Goal: Information Seeking & Learning: Learn about a topic

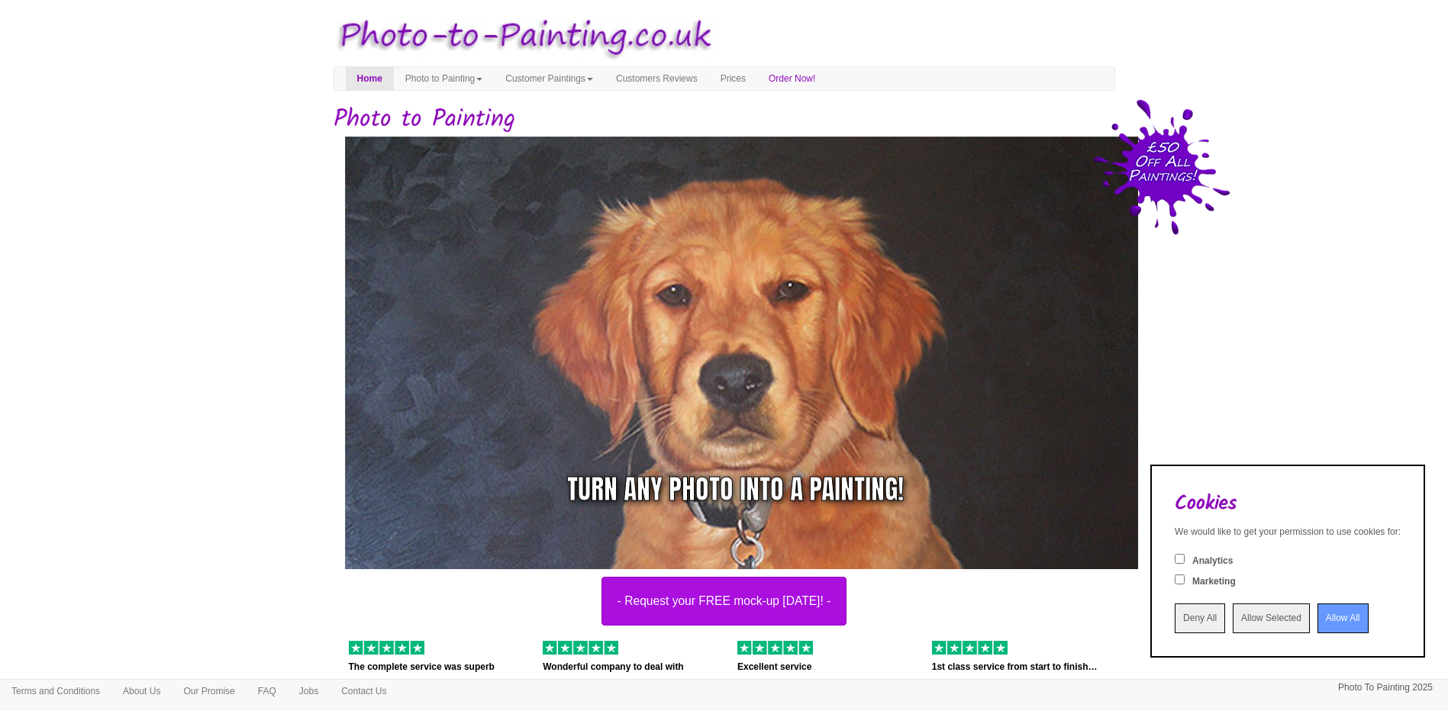
click at [1319, 619] on input "Allow All" at bounding box center [1342, 619] width 51 height 30
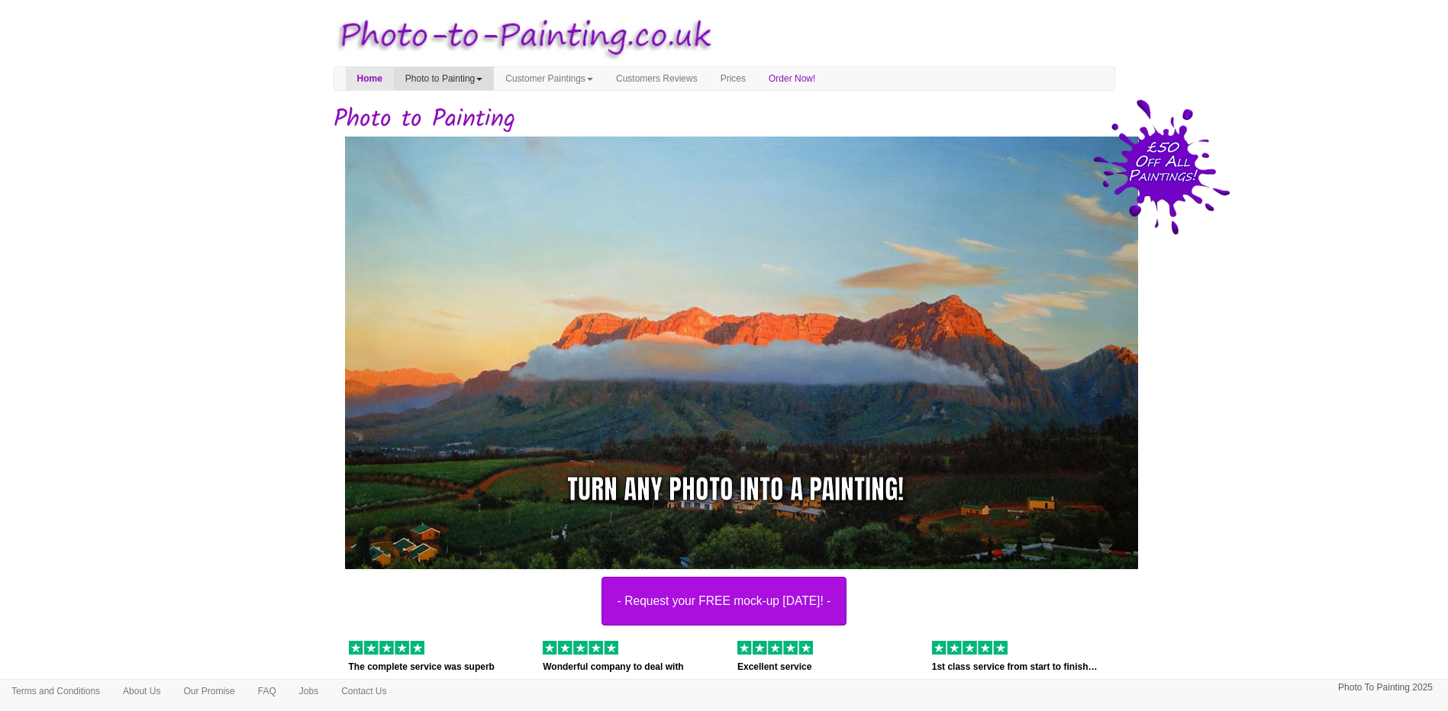
click at [479, 76] on link "Photo to Painting" at bounding box center [444, 78] width 100 height 23
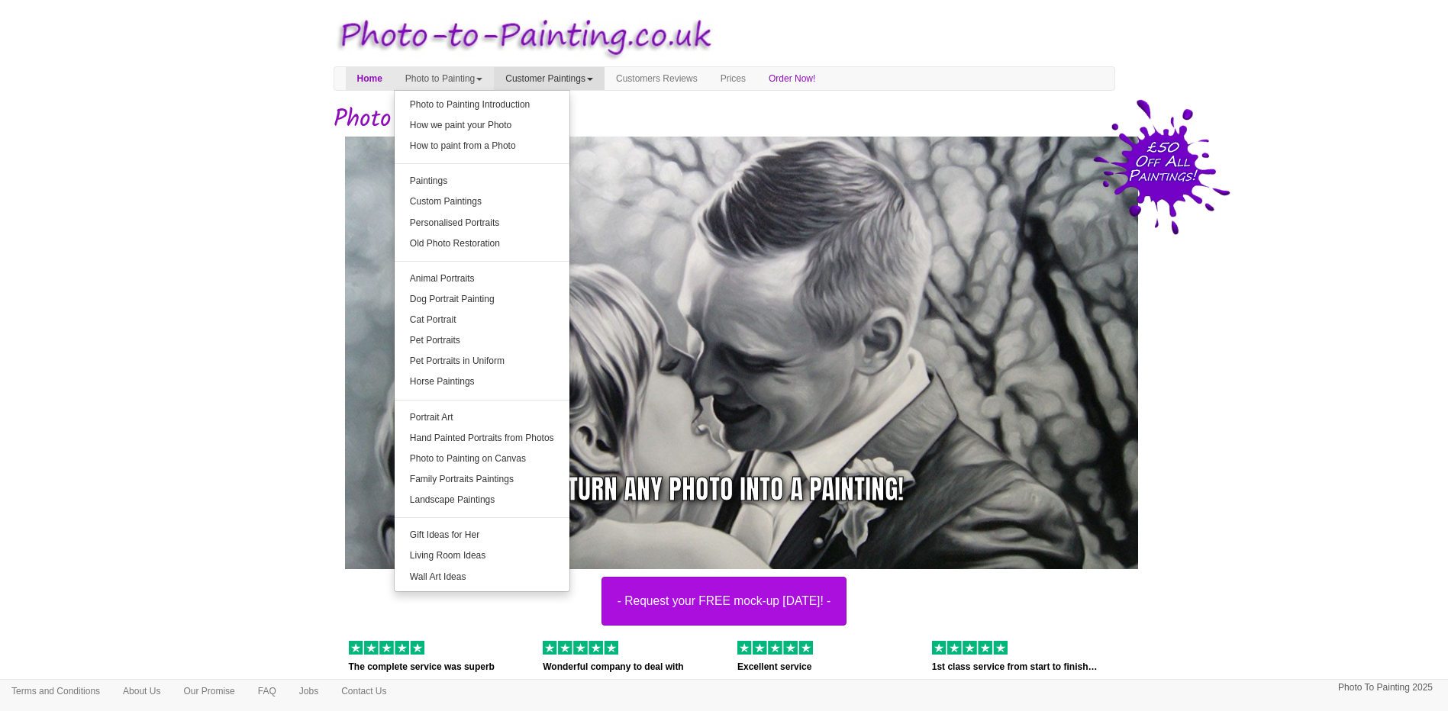
click at [563, 79] on link "Customer Paintings" at bounding box center [549, 78] width 111 height 23
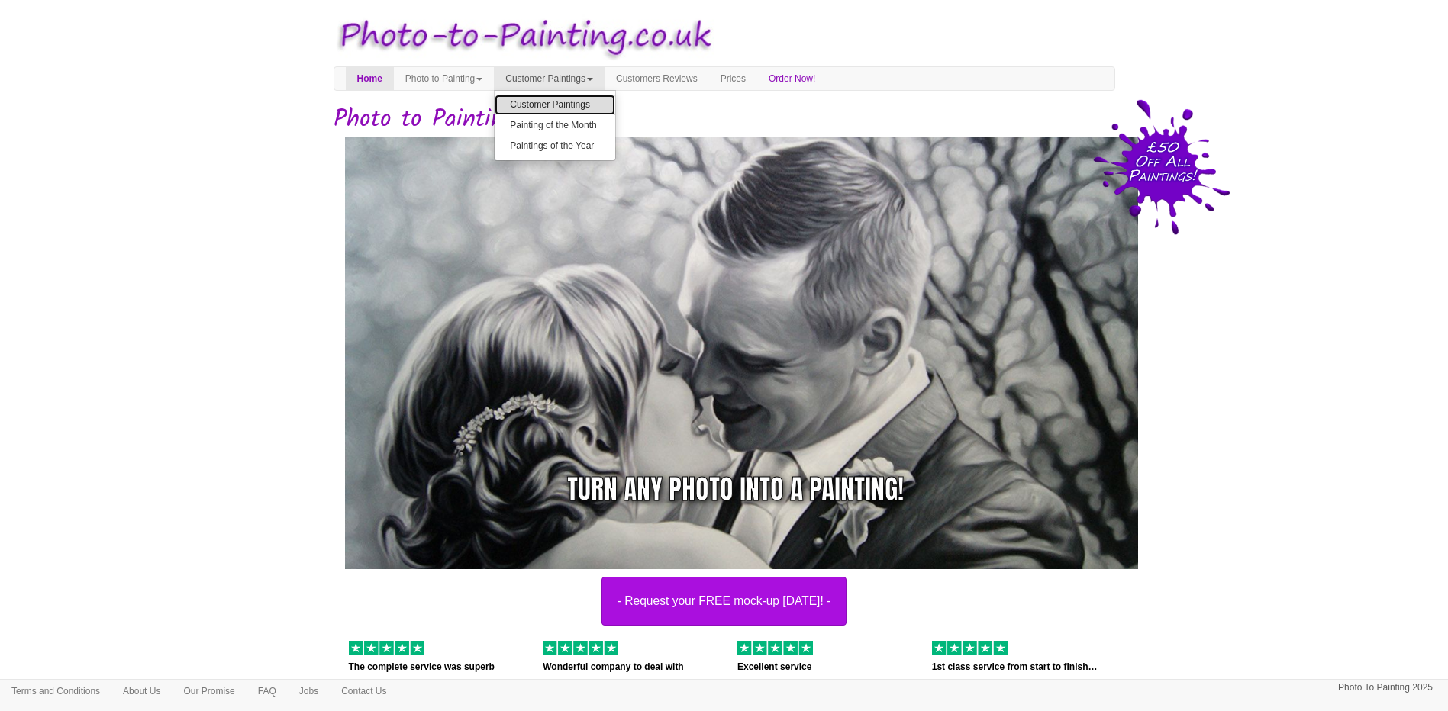
click at [571, 103] on link "Customer Paintings" at bounding box center [555, 105] width 121 height 21
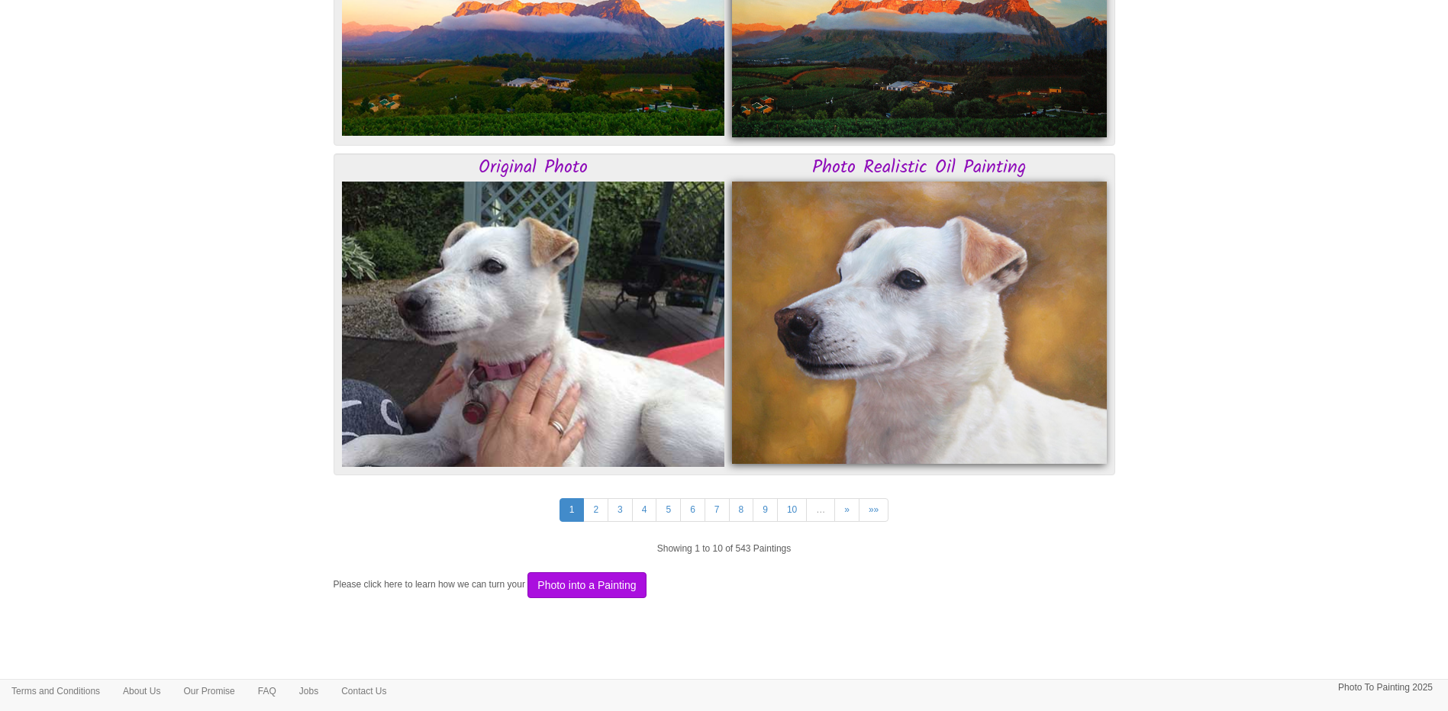
scroll to position [3692, 0]
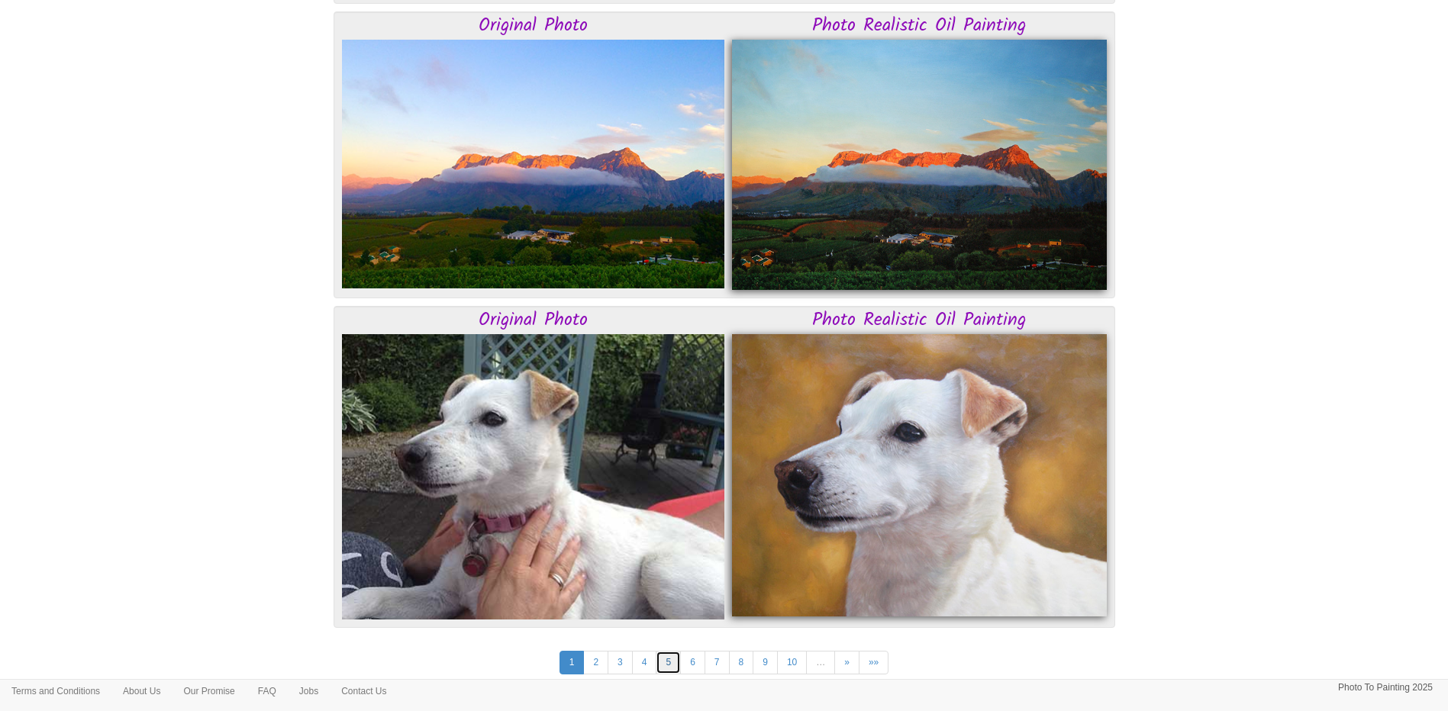
click at [672, 669] on link "5" at bounding box center [668, 663] width 25 height 24
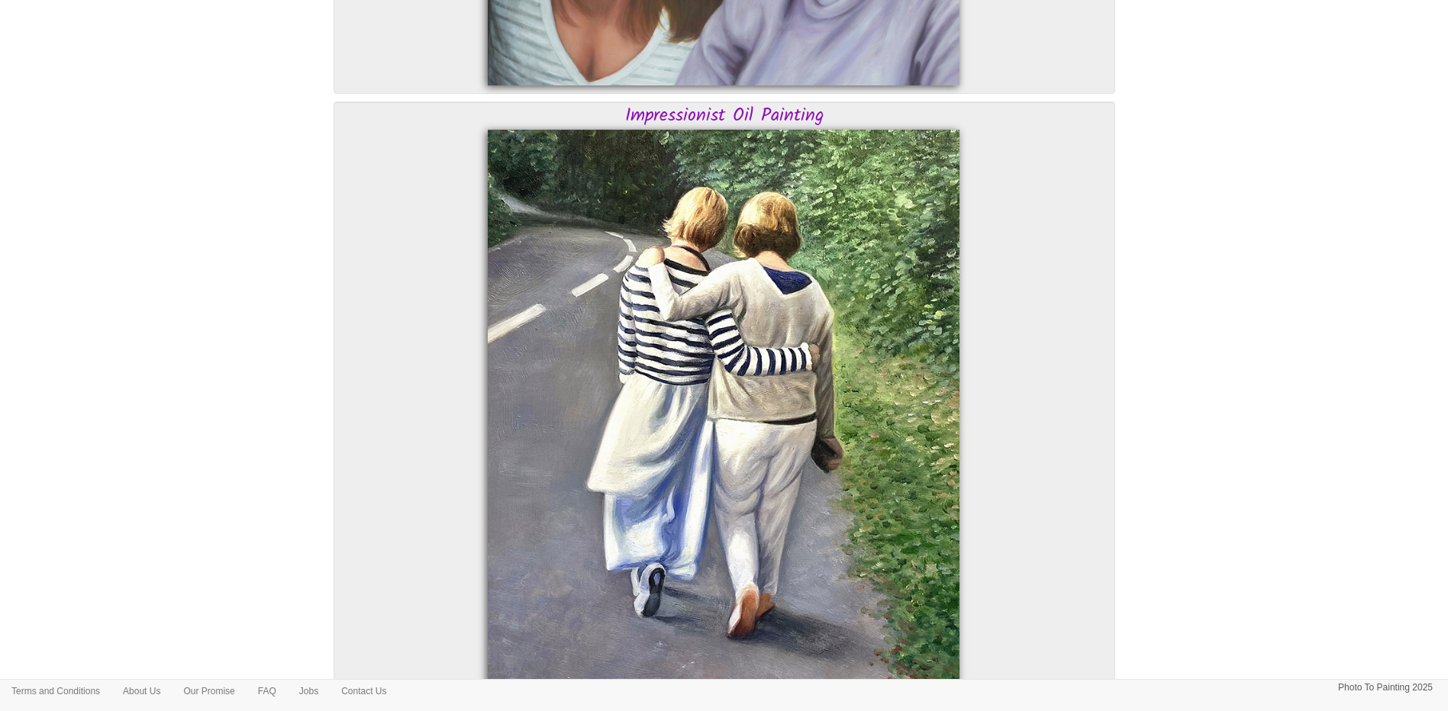
scroll to position [5199, 0]
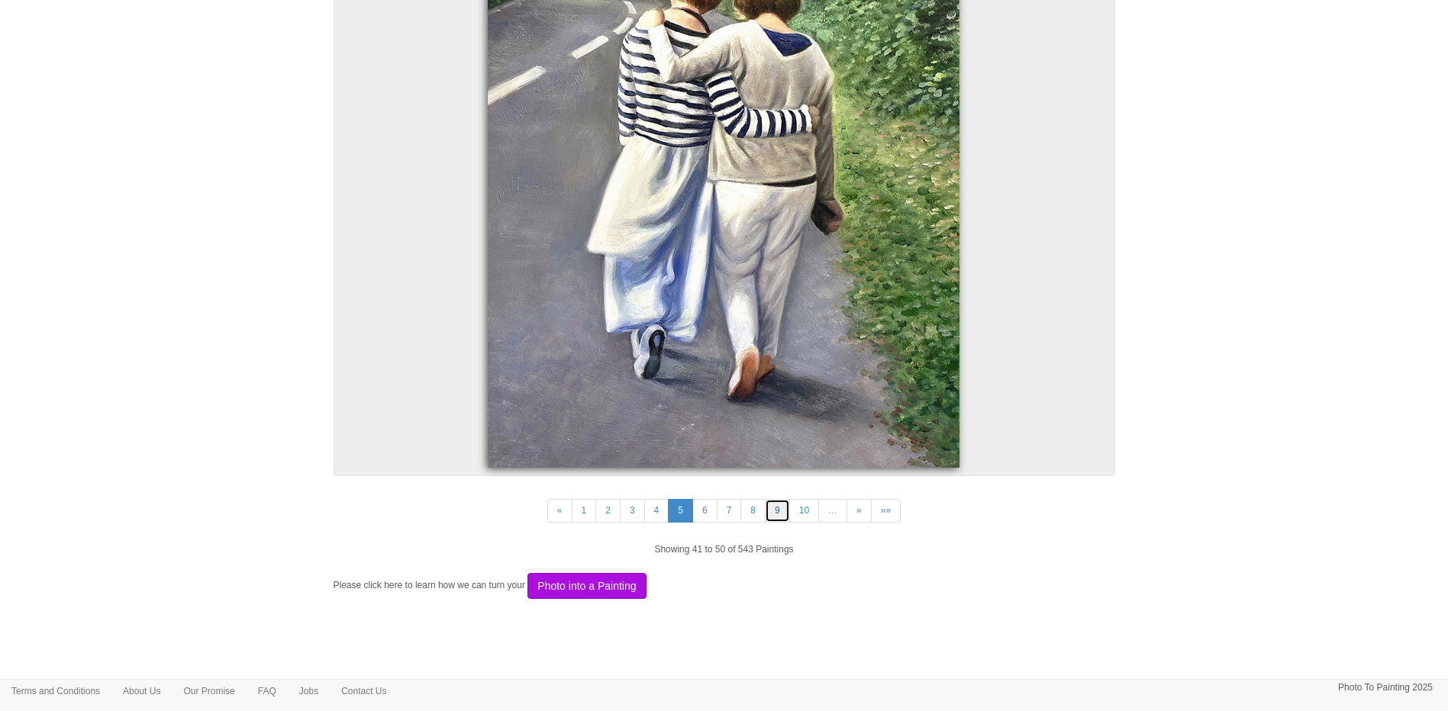
click at [779, 511] on link "9" at bounding box center [777, 511] width 25 height 24
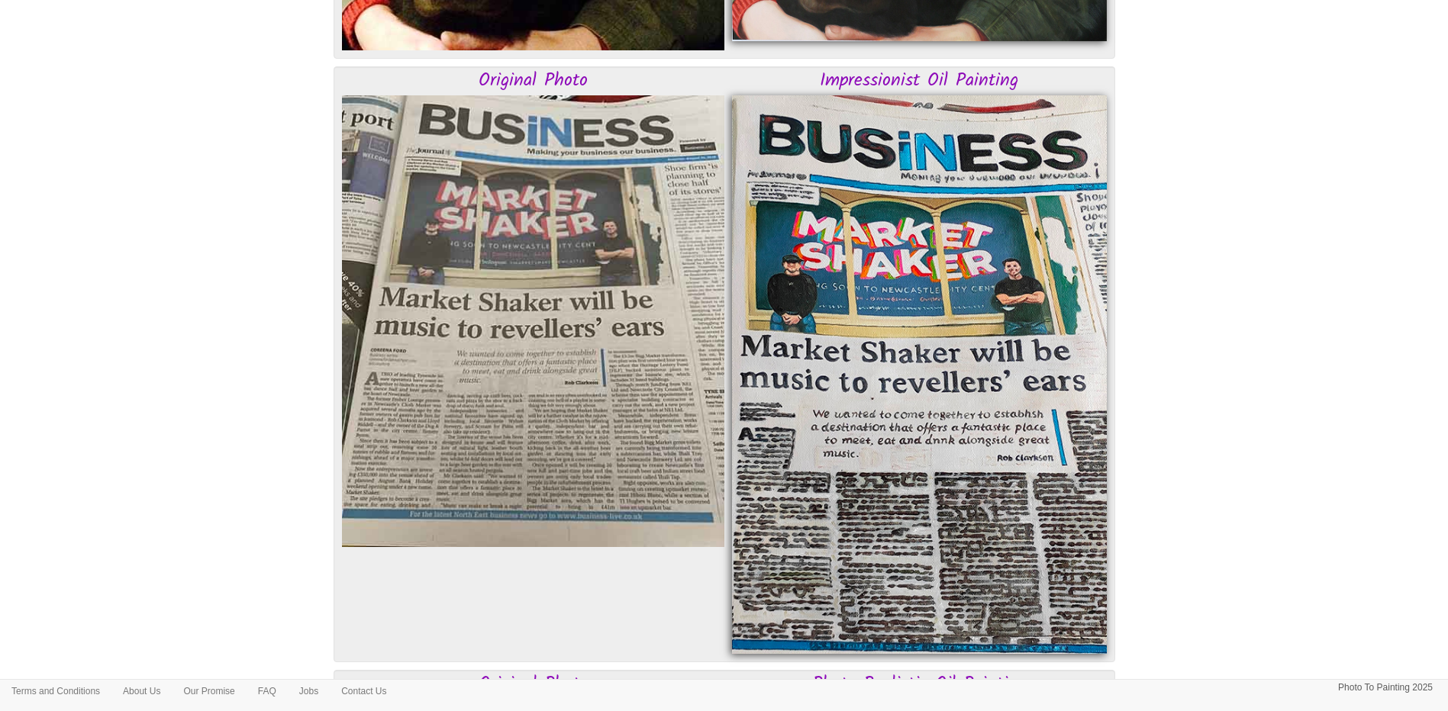
scroll to position [3258, 0]
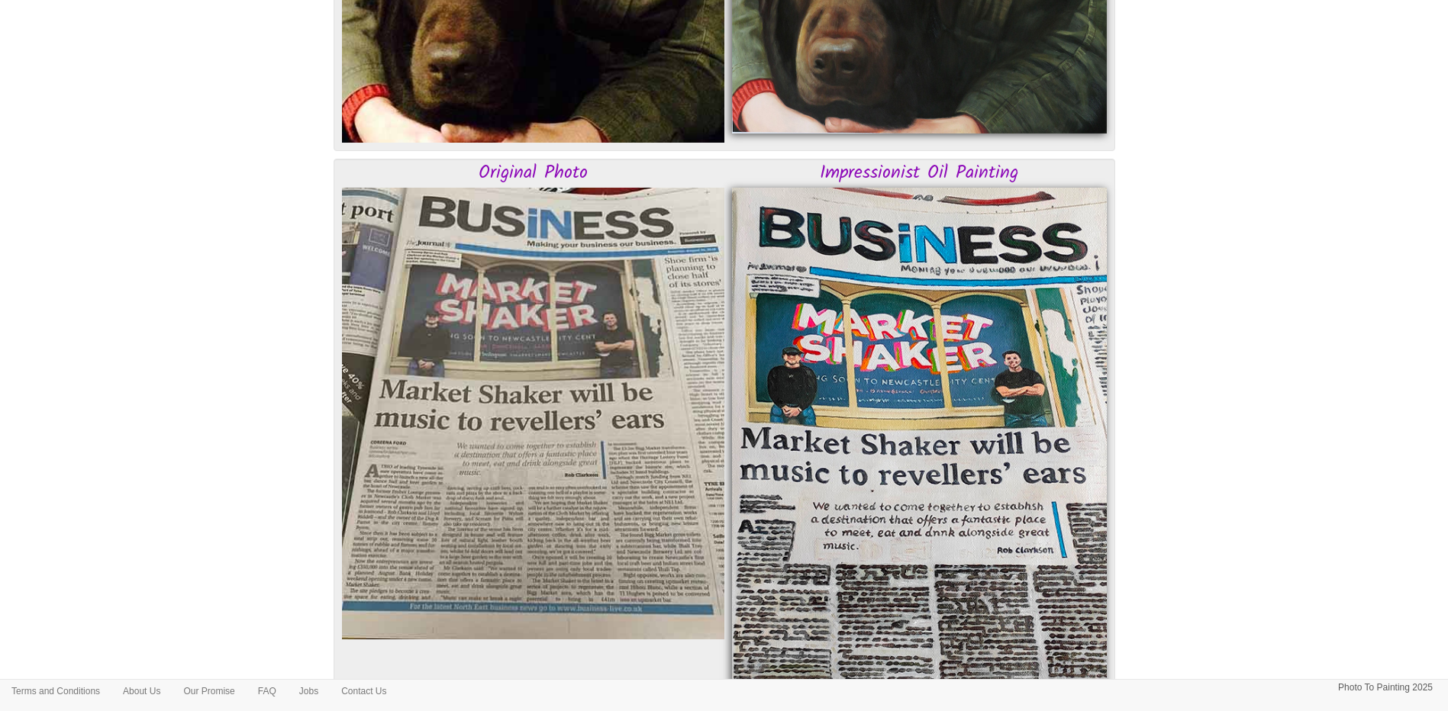
drag, startPoint x: 1453, startPoint y: 135, endPoint x: 1413, endPoint y: 482, distance: 349.6
drag, startPoint x: 1413, startPoint y: 488, endPoint x: 1407, endPoint y: 546, distance: 58.2
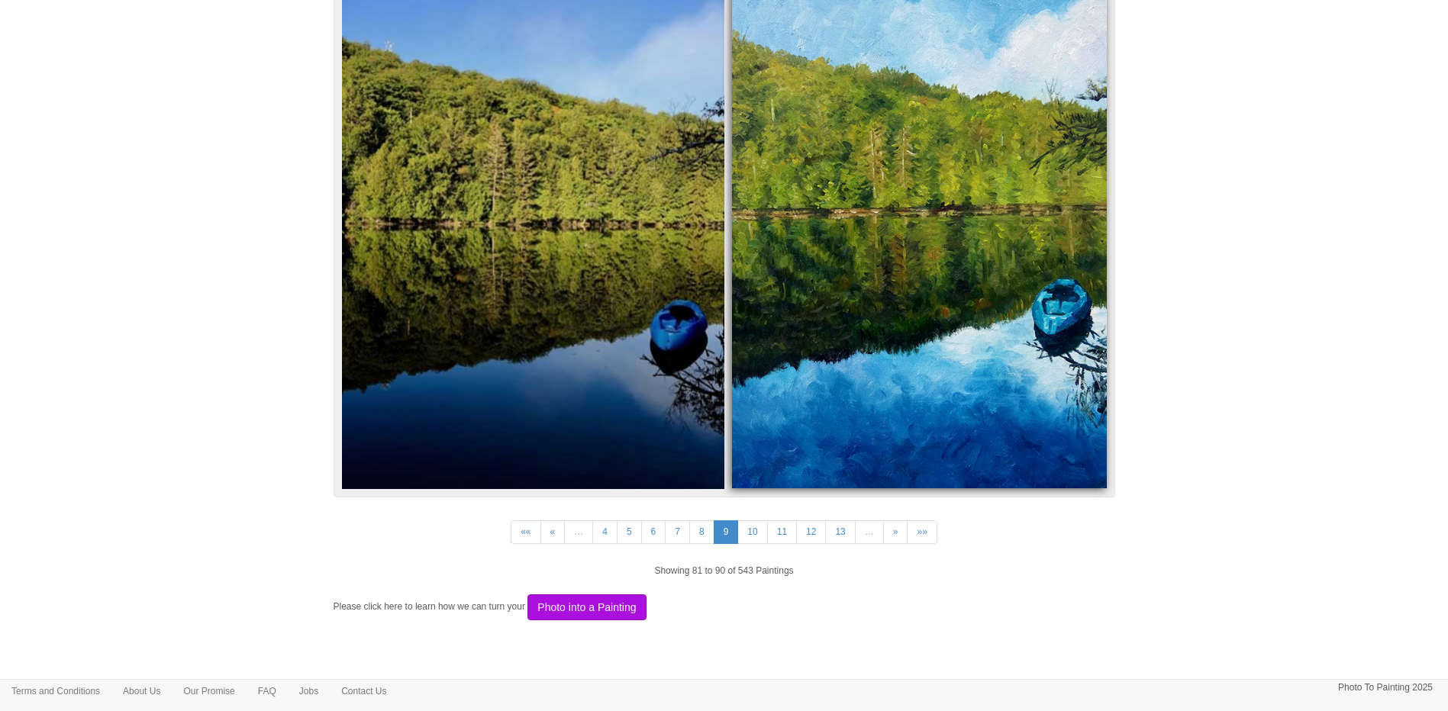
scroll to position [4739, 0]
